Goal: Information Seeking & Learning: Learn about a topic

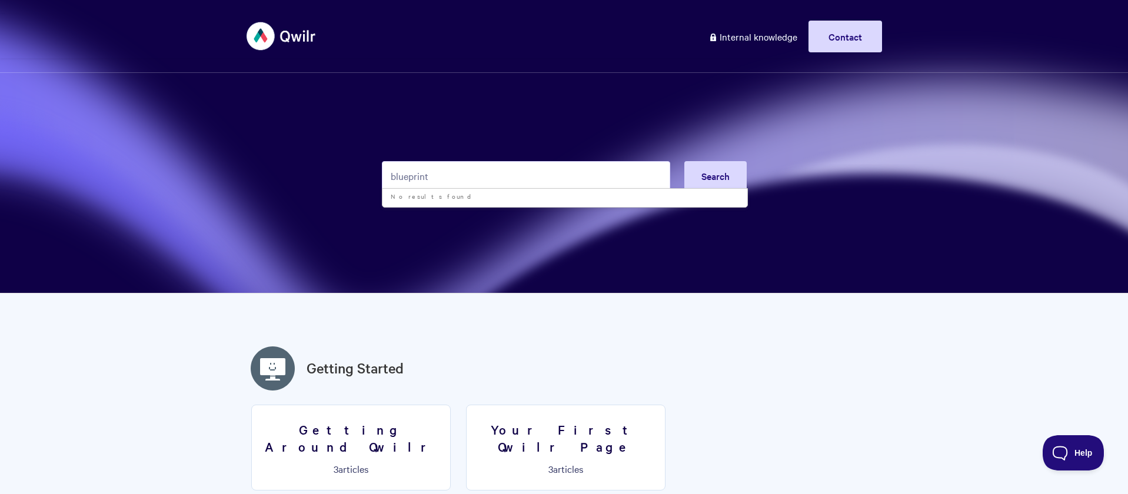
type input "blueprint"
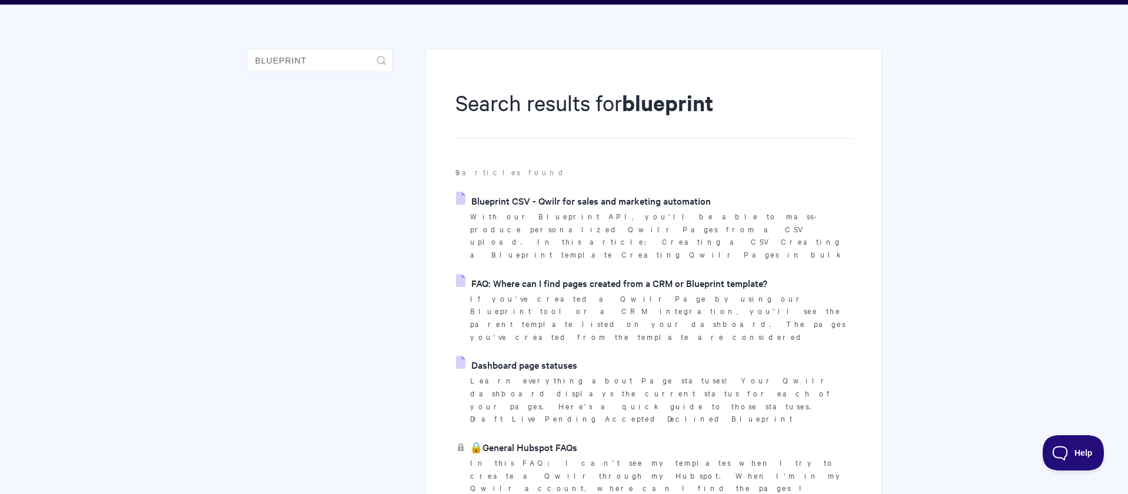
click at [612, 202] on link "Blueprint CSV - Qwilr for sales and marketing automation" at bounding box center [583, 201] width 255 height 18
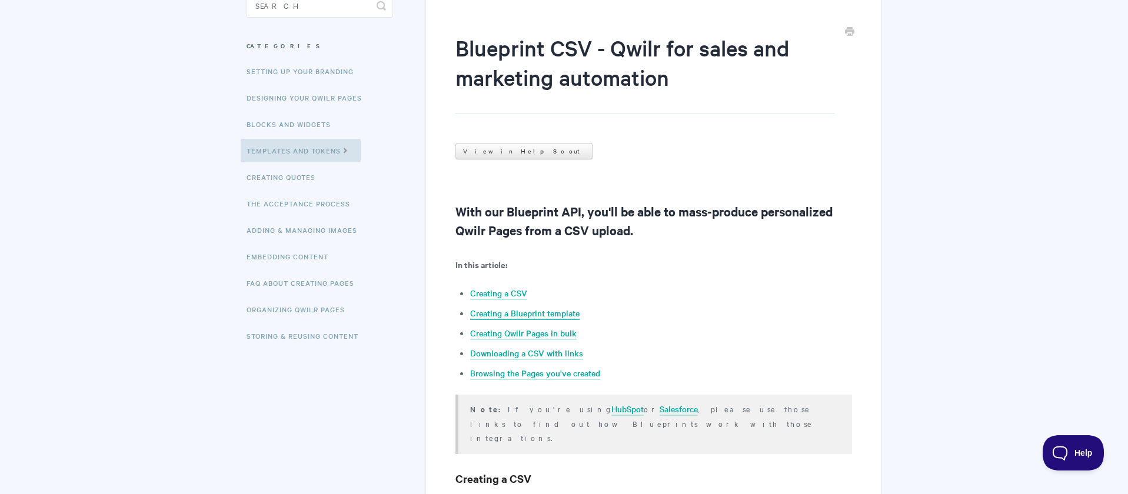
click at [553, 312] on link "Creating a Blueprint template" at bounding box center [524, 313] width 109 height 13
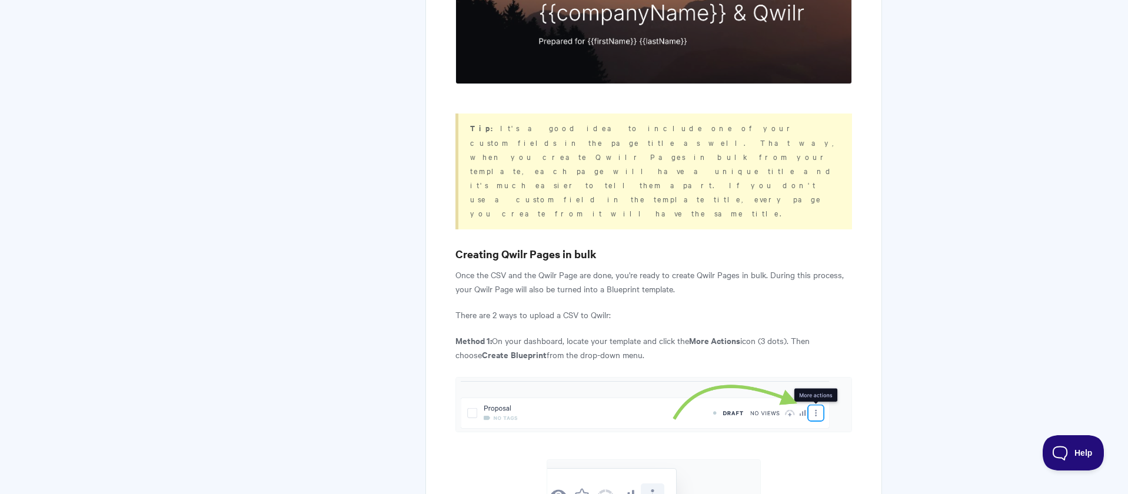
scroll to position [1205, 0]
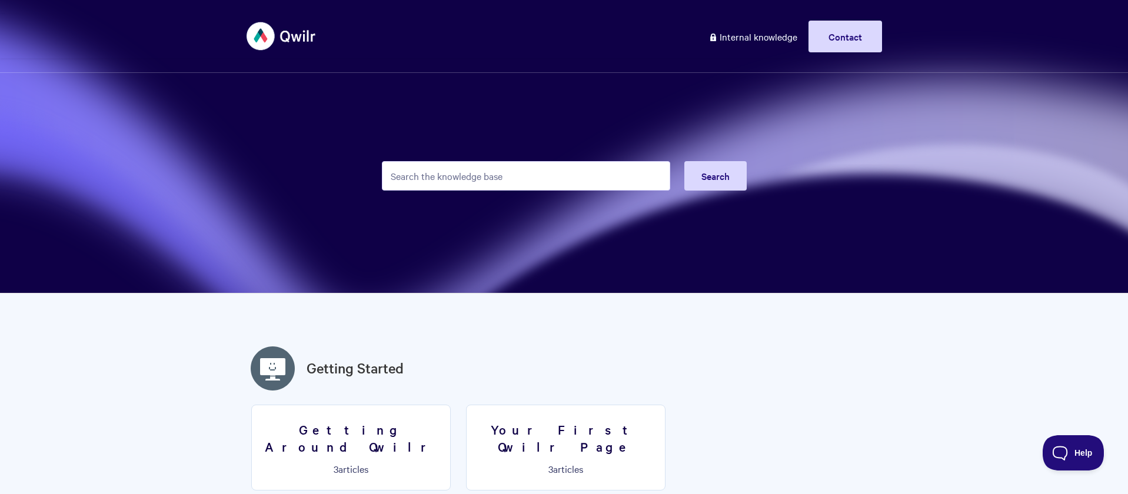
click at [502, 162] on input "Search the knowledge base" at bounding box center [526, 175] width 288 height 29
type input "subdomain"
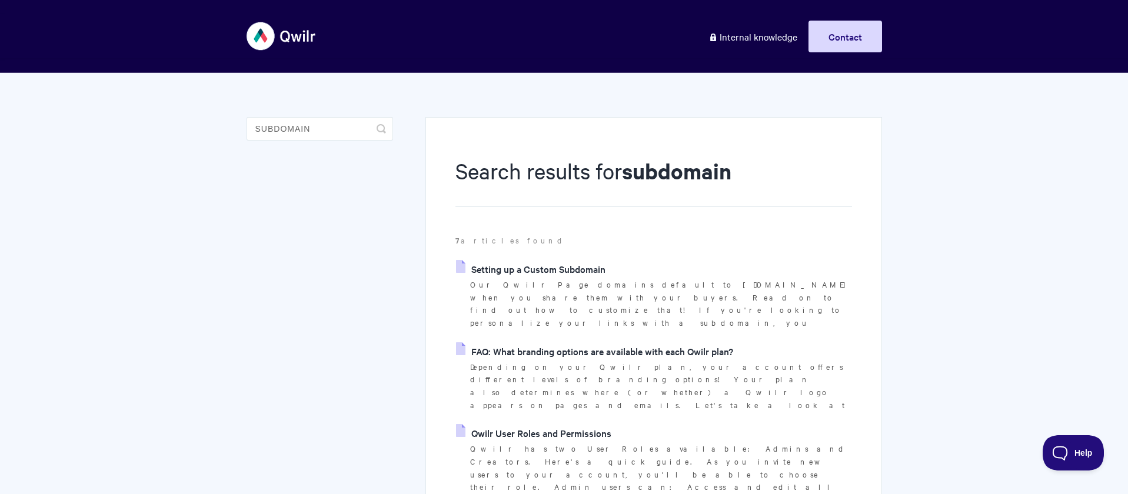
click at [521, 267] on link "Setting up a Custom Subdomain" at bounding box center [530, 269] width 149 height 18
